Goal: Task Accomplishment & Management: Use online tool/utility

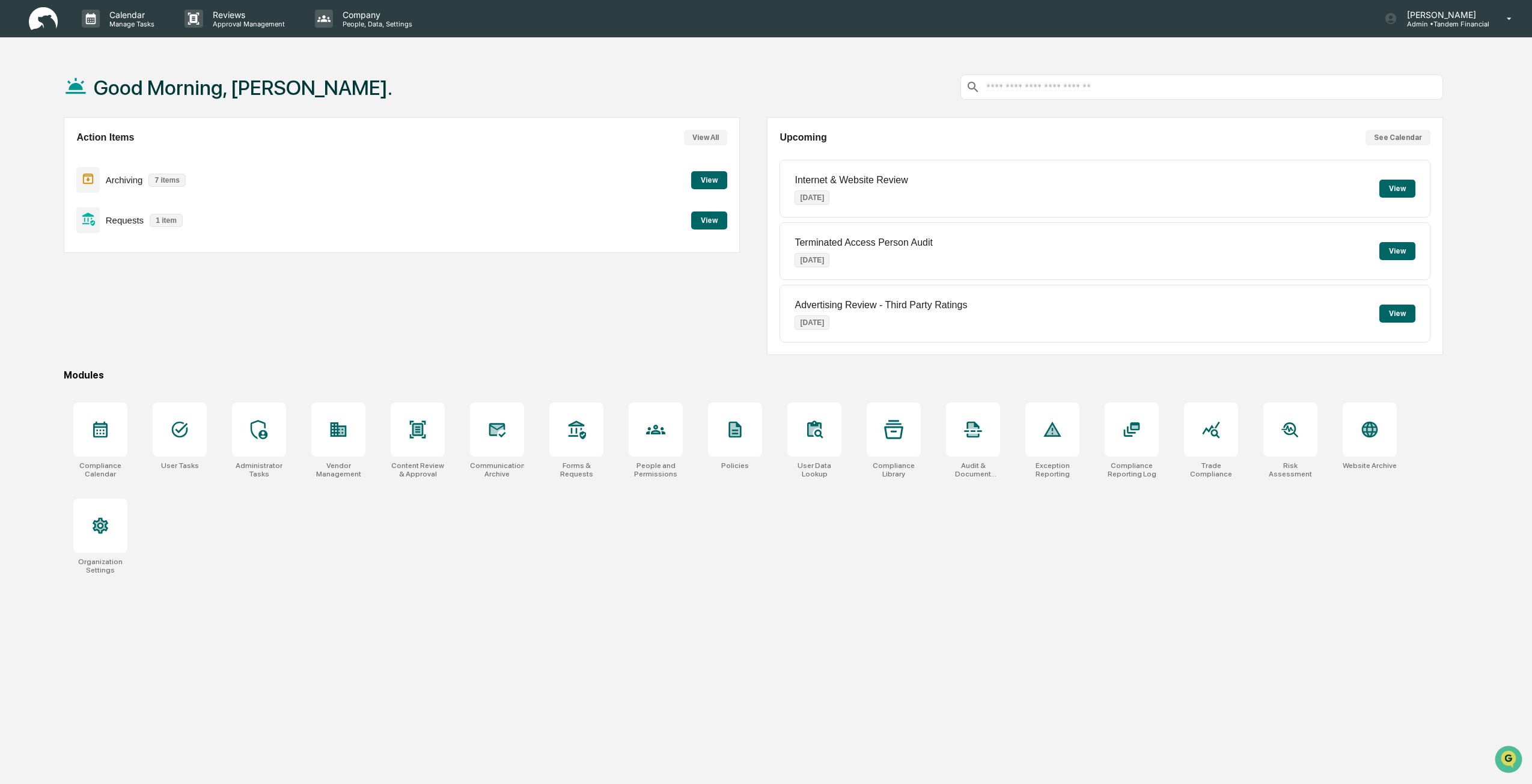
click at [701, 227] on button "View" at bounding box center [709, 220] width 36 height 18
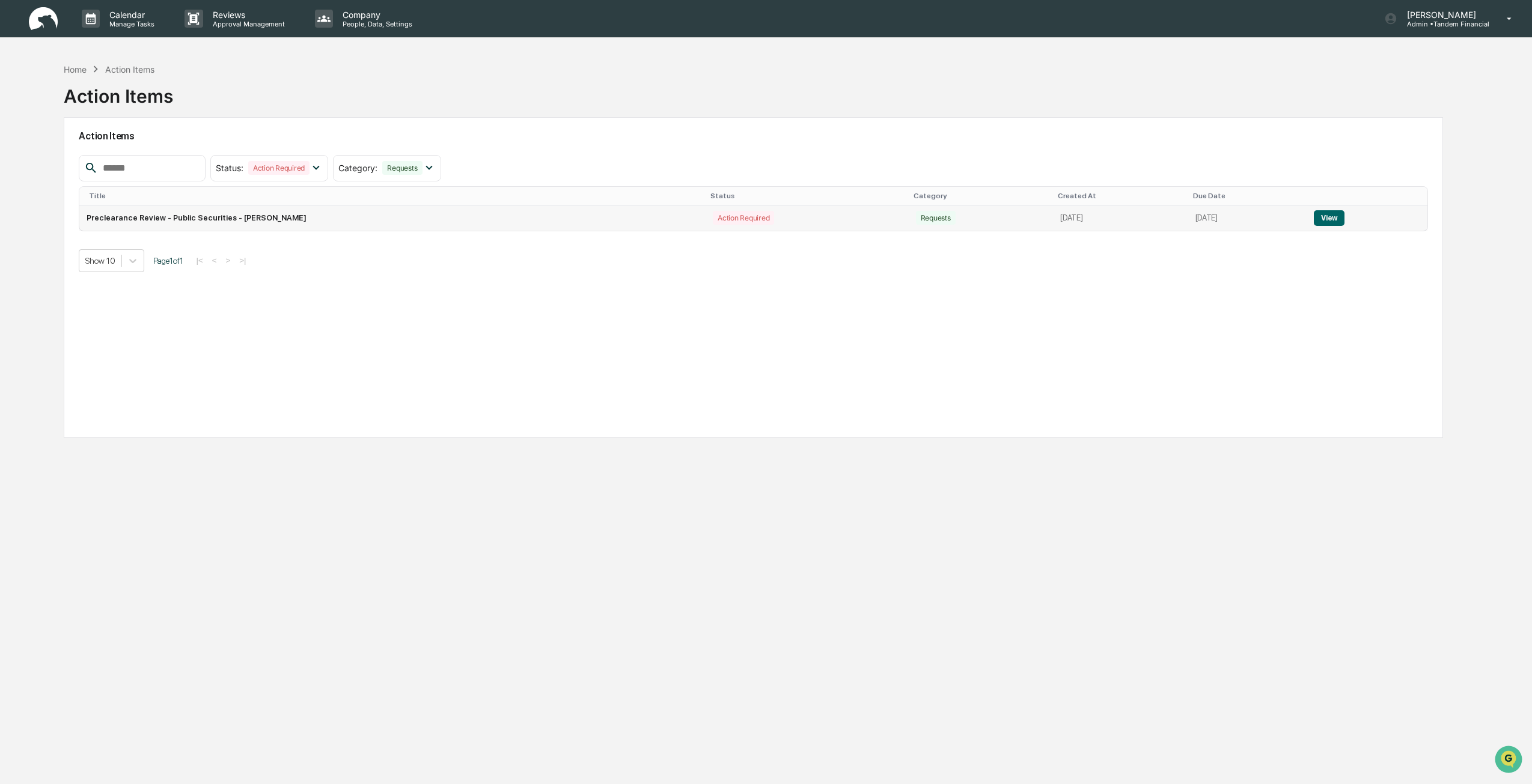
click at [1331, 223] on button "View" at bounding box center [1329, 218] width 30 height 16
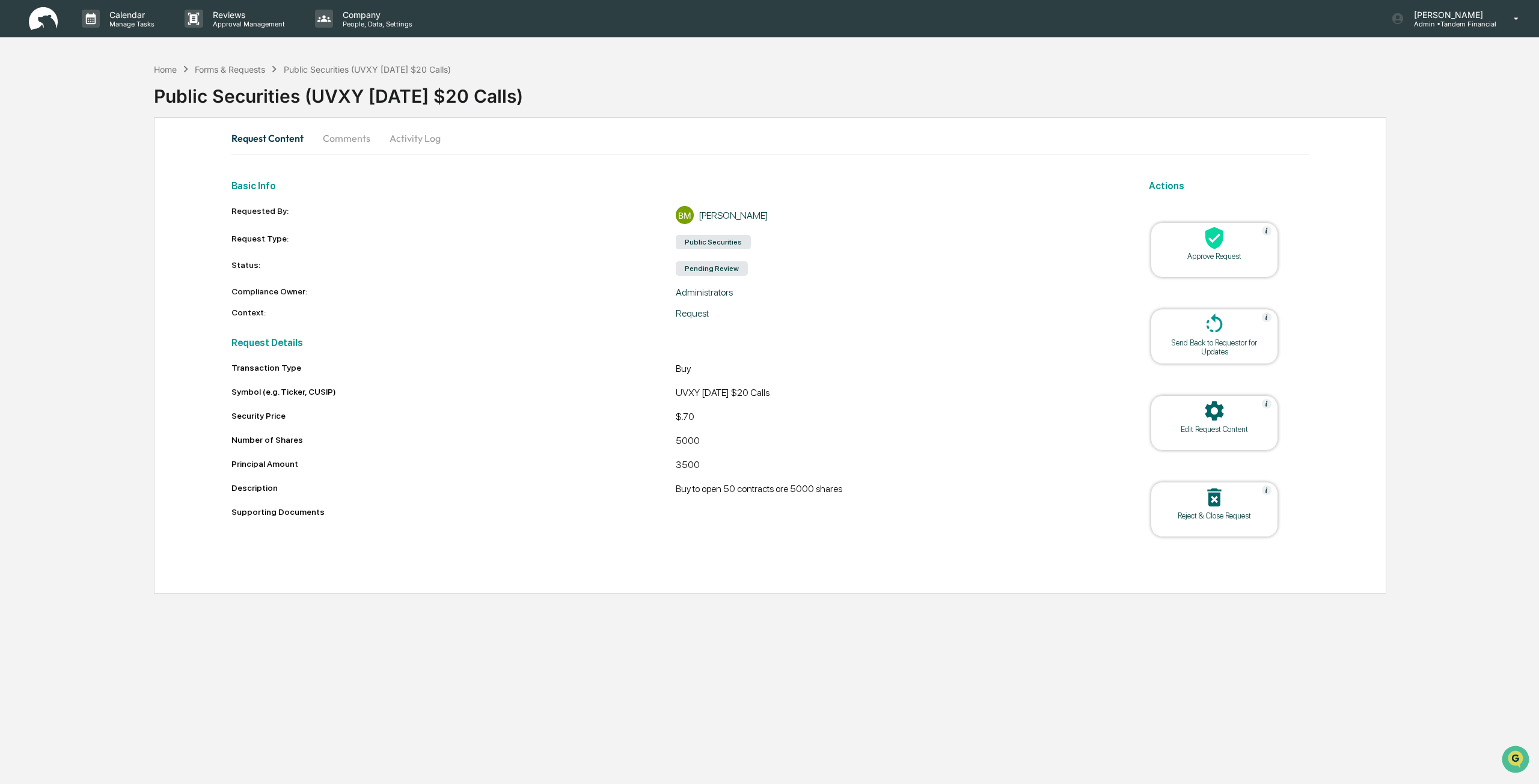
click at [1220, 260] on div "Approve Request" at bounding box center [1215, 256] width 108 height 9
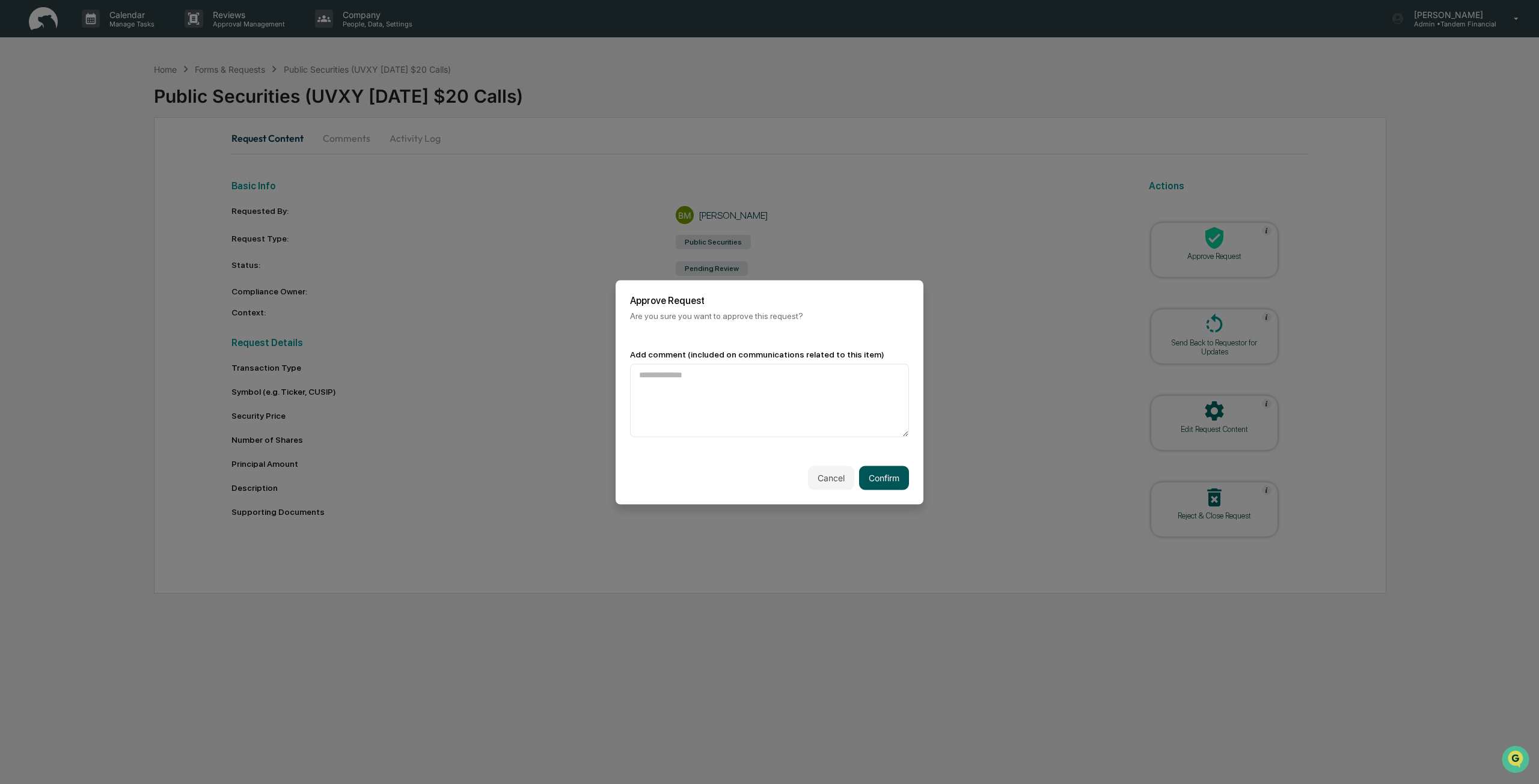
click at [887, 483] on button "Confirm" at bounding box center [884, 478] width 50 height 24
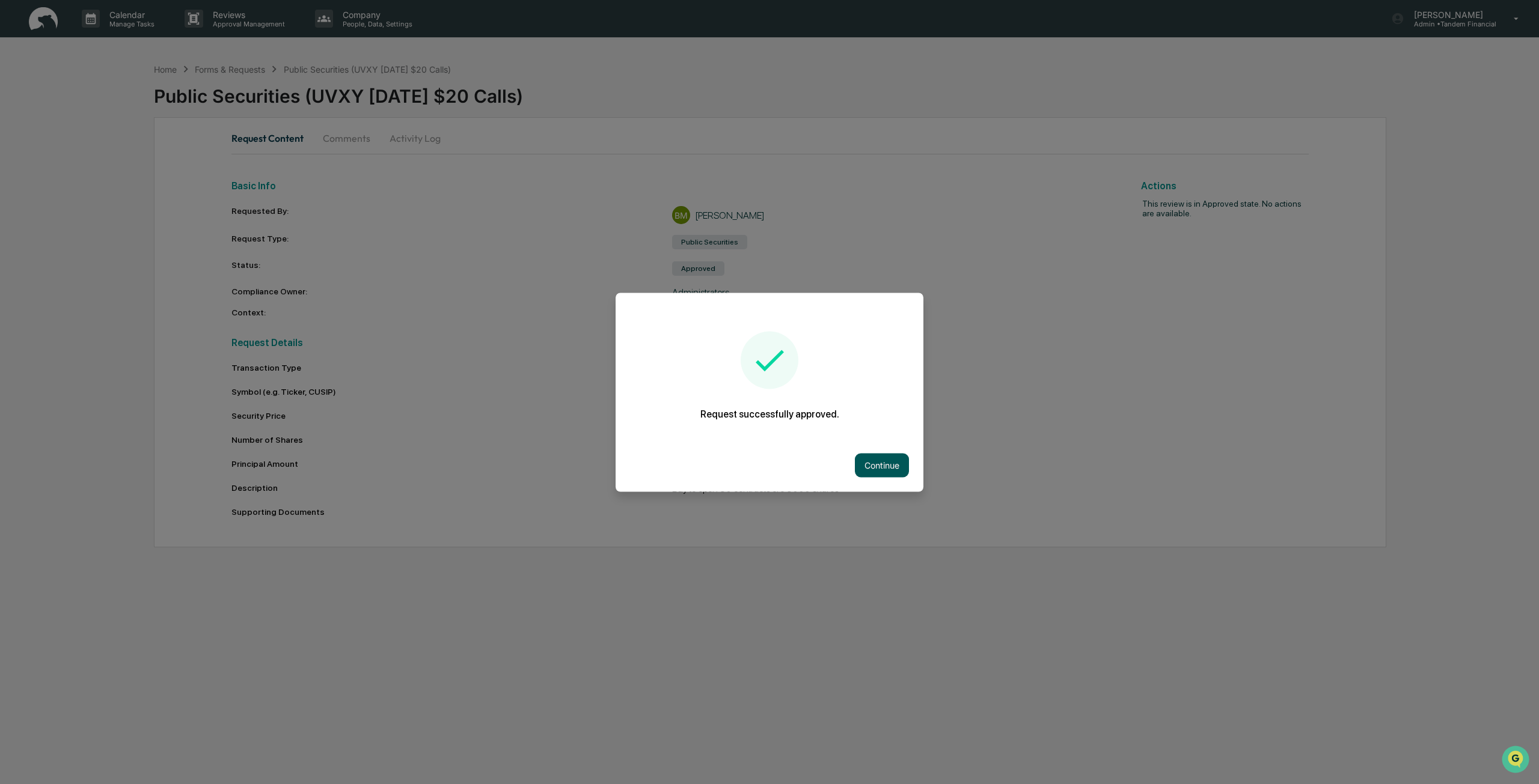
click at [884, 468] on button "Continue" at bounding box center [882, 465] width 54 height 24
